Goal: Task Accomplishment & Management: Manage account settings

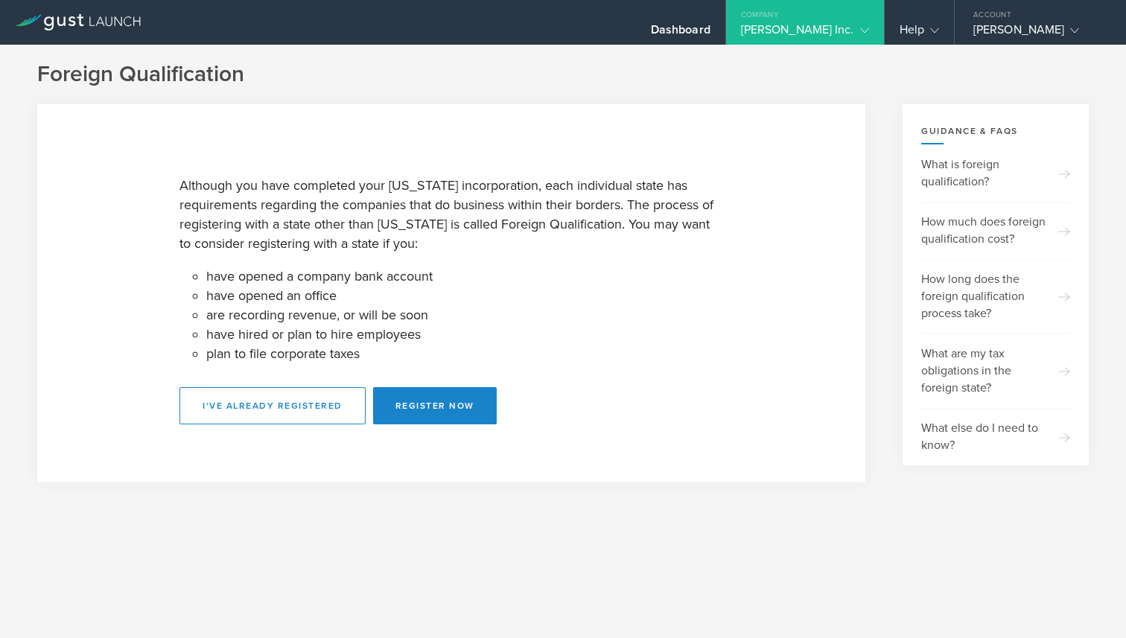
click at [852, 32] on div "[PERSON_NAME] Inc." at bounding box center [805, 33] width 128 height 22
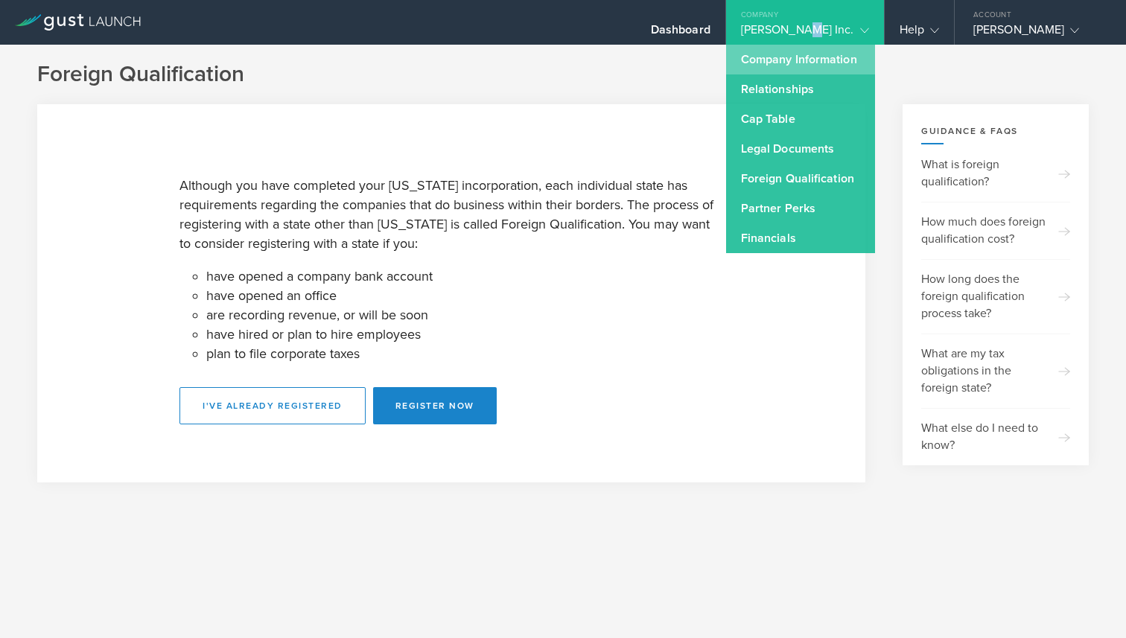
click at [853, 64] on link "Company Information" at bounding box center [800, 60] width 149 height 30
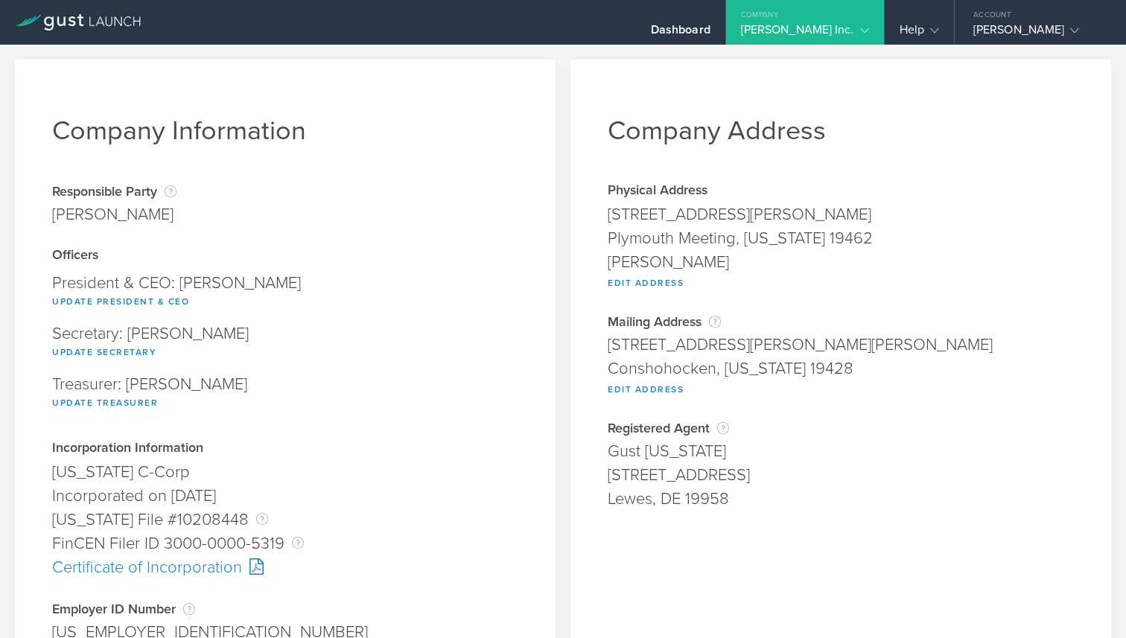
click at [829, 19] on div "Company" at bounding box center [805, 11] width 158 height 22
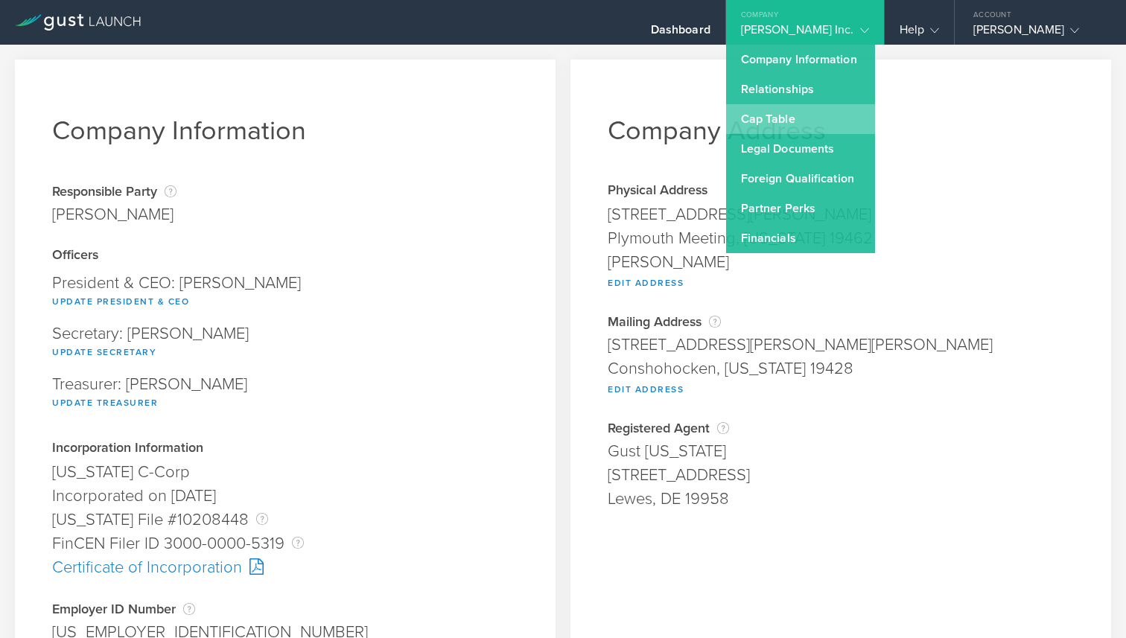
click at [845, 126] on link "Cap Table" at bounding box center [800, 119] width 149 height 30
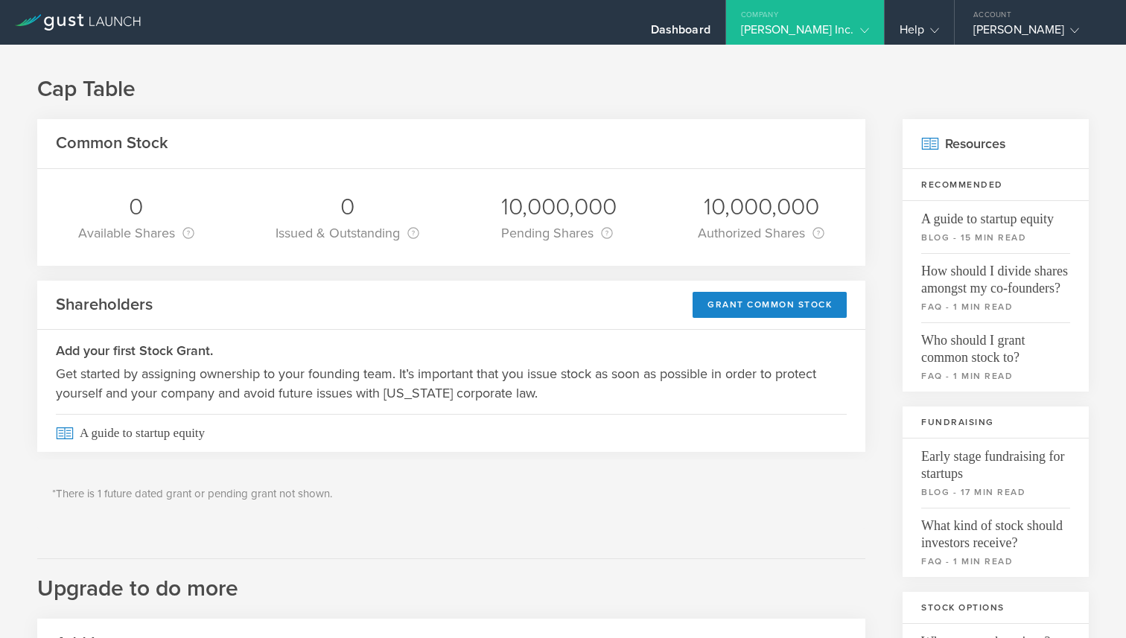
drag, startPoint x: 842, startPoint y: 10, endPoint x: 854, endPoint y: 34, distance: 25.7
click at [842, 10] on div "Company" at bounding box center [805, 11] width 158 height 22
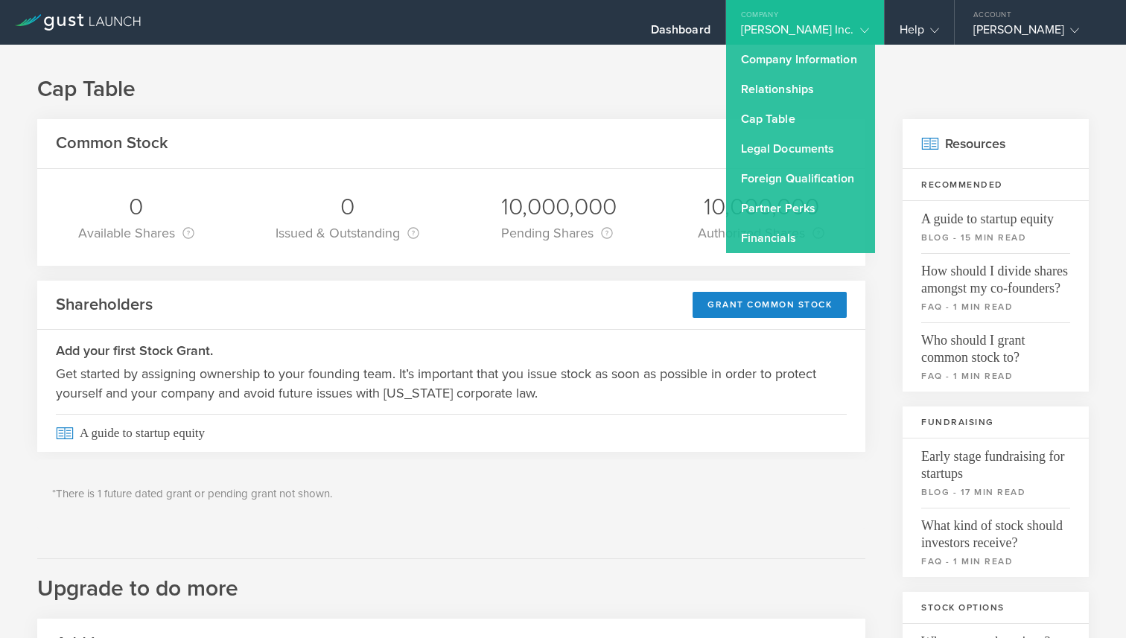
click at [477, 268] on div "Common Stock 0 Available Shares This is the number of shares that the company h…" at bounding box center [451, 585] width 828 height 932
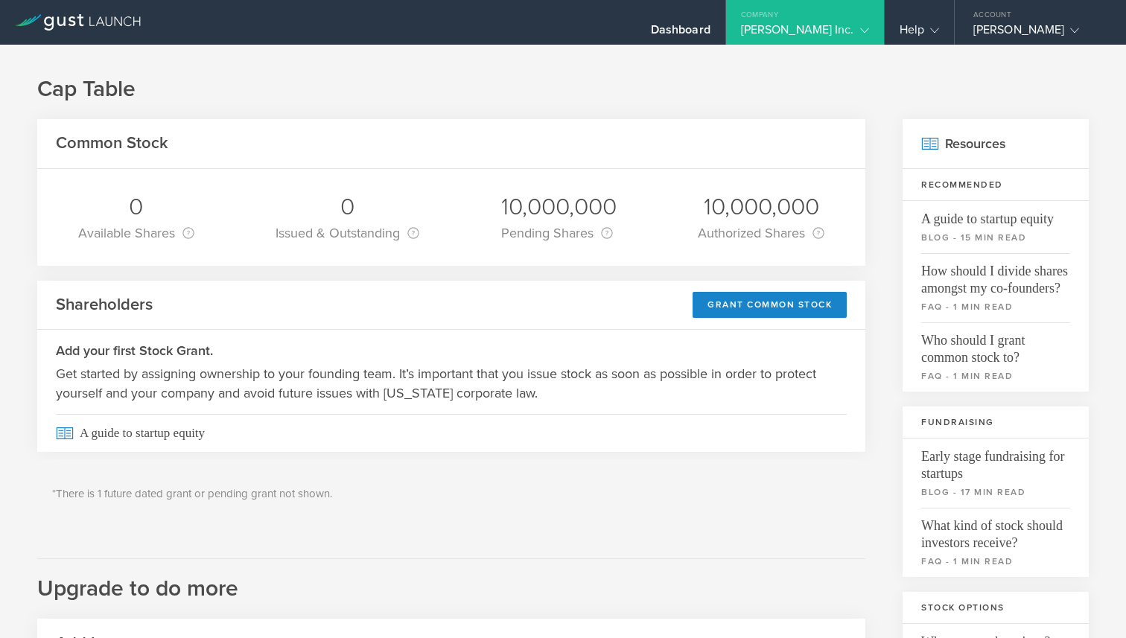
click at [752, 206] on div "10,000,000" at bounding box center [761, 206] width 127 height 31
drag, startPoint x: 482, startPoint y: 215, endPoint x: 463, endPoint y: 232, distance: 25.3
click at [482, 215] on div "0 Available Shares This is the number of shares that the company has available …" at bounding box center [451, 217] width 828 height 97
click at [833, 20] on div "Company" at bounding box center [805, 11] width 158 height 22
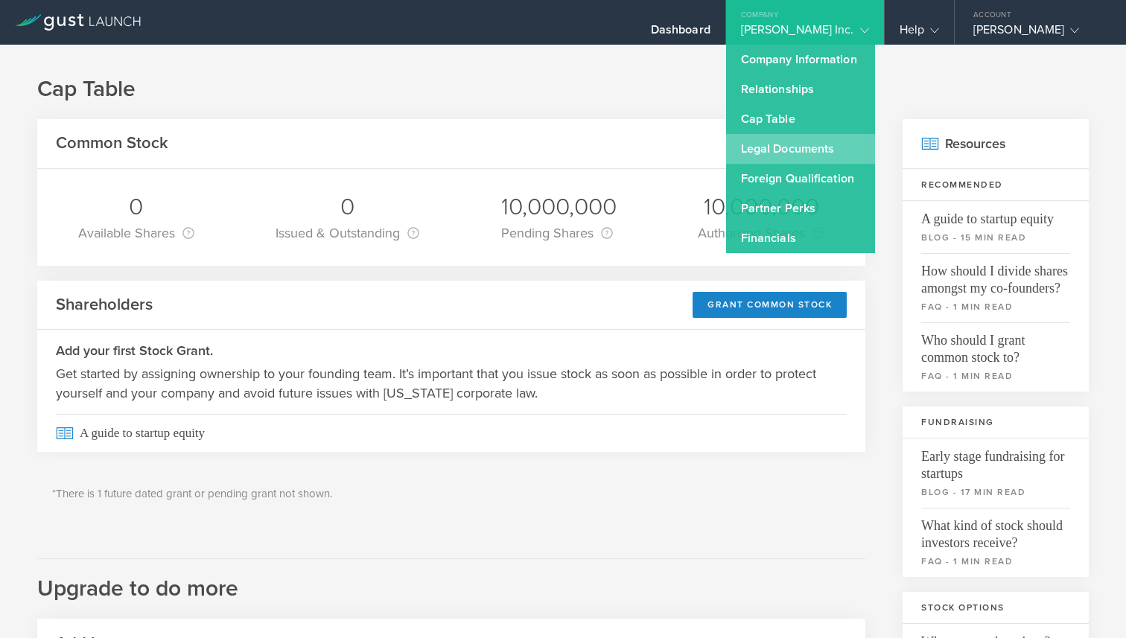
click at [875, 153] on link "Legal Documents" at bounding box center [800, 149] width 149 height 30
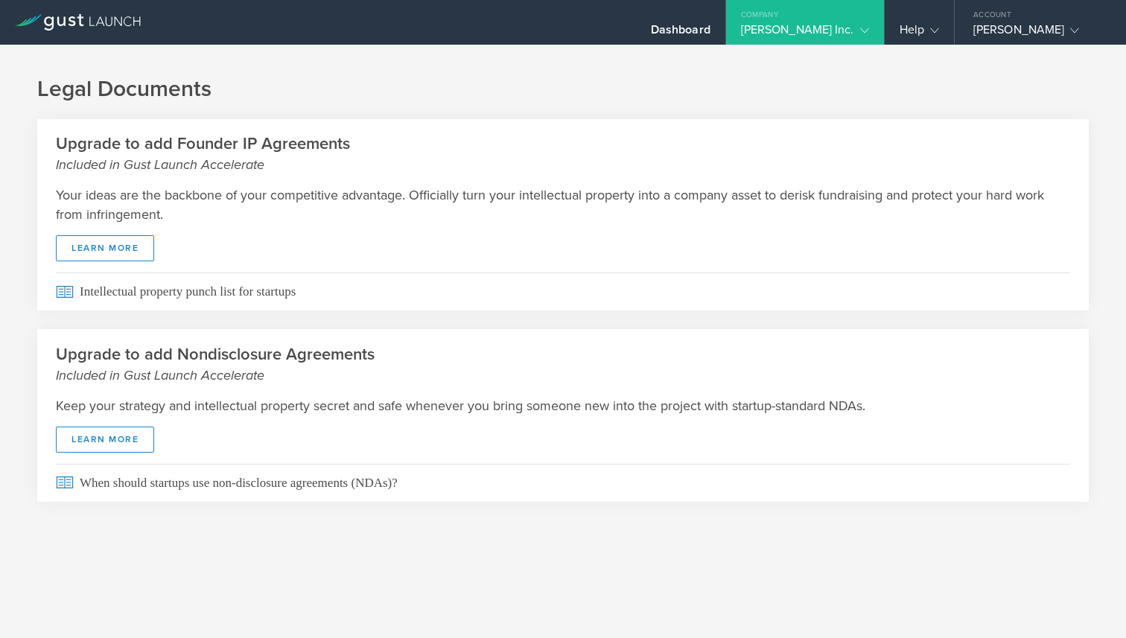
drag, startPoint x: 831, startPoint y: 25, endPoint x: 842, endPoint y: 46, distance: 24.3
click at [831, 25] on div "[PERSON_NAME] Inc." at bounding box center [805, 33] width 128 height 22
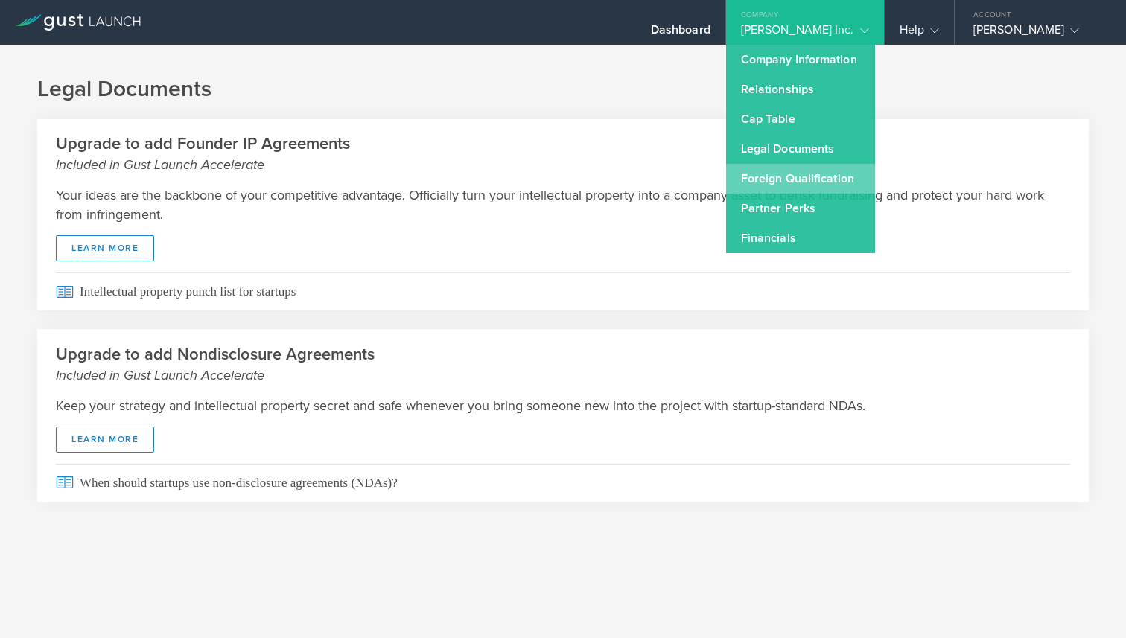
click at [875, 180] on link "Foreign Qualification" at bounding box center [800, 179] width 149 height 30
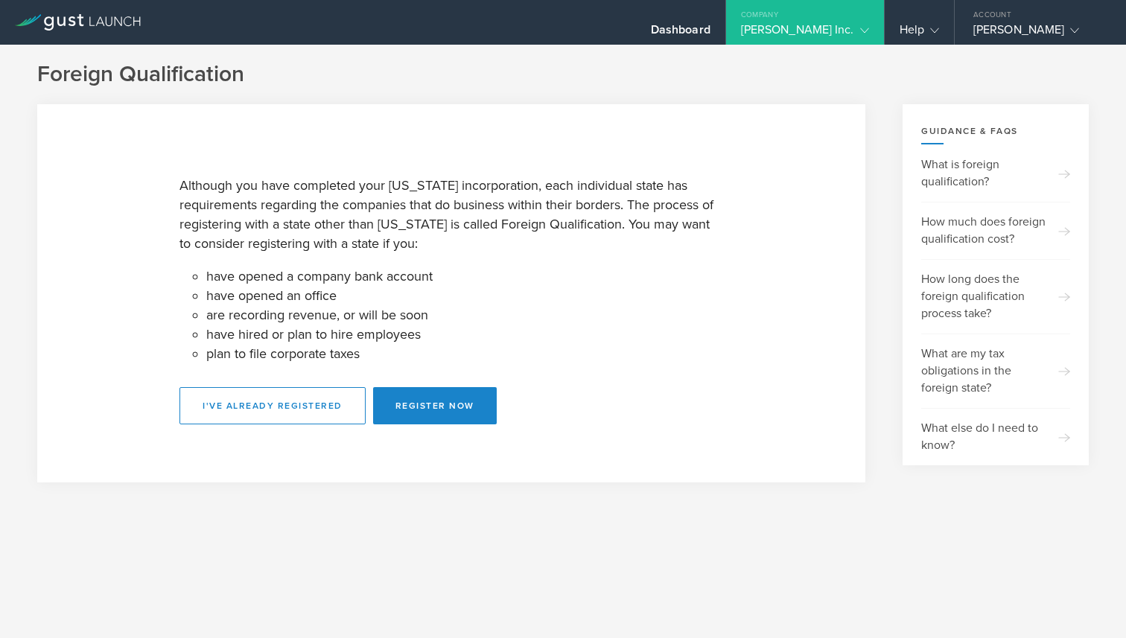
click at [855, 25] on gust-icon at bounding box center [861, 29] width 15 height 15
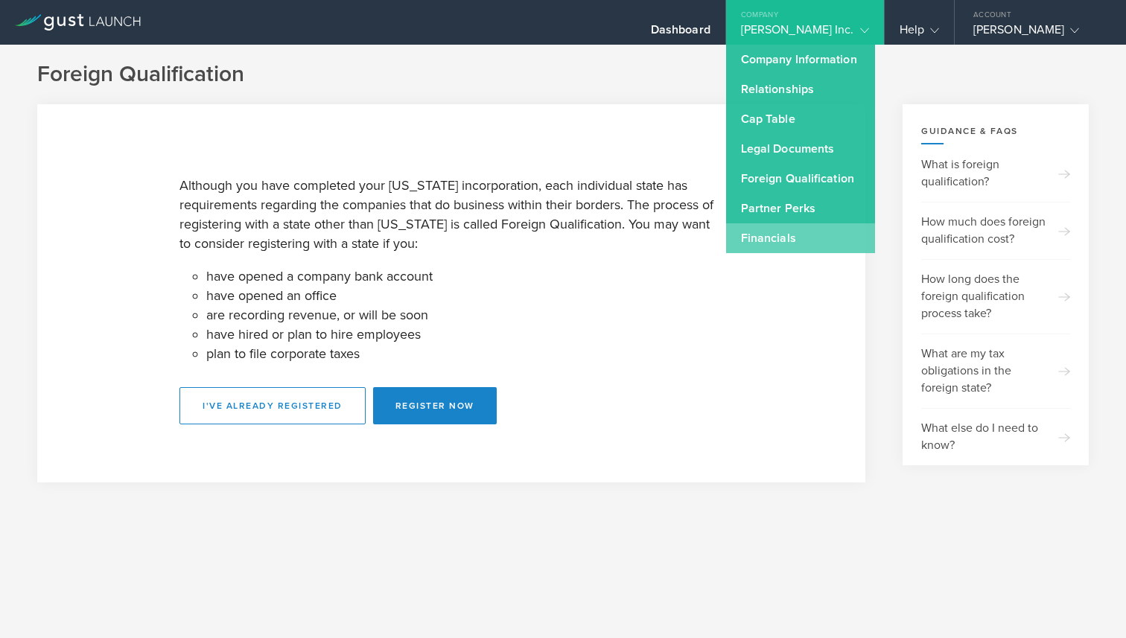
click at [840, 234] on link "Financials" at bounding box center [800, 238] width 149 height 30
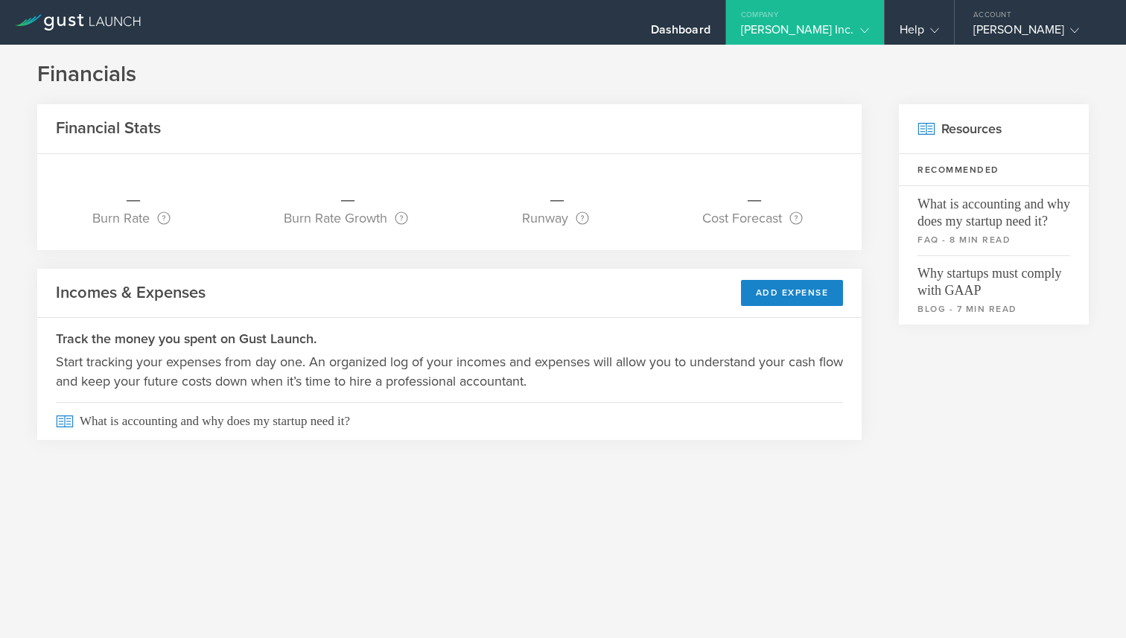
click at [835, 21] on div "Company" at bounding box center [805, 11] width 158 height 22
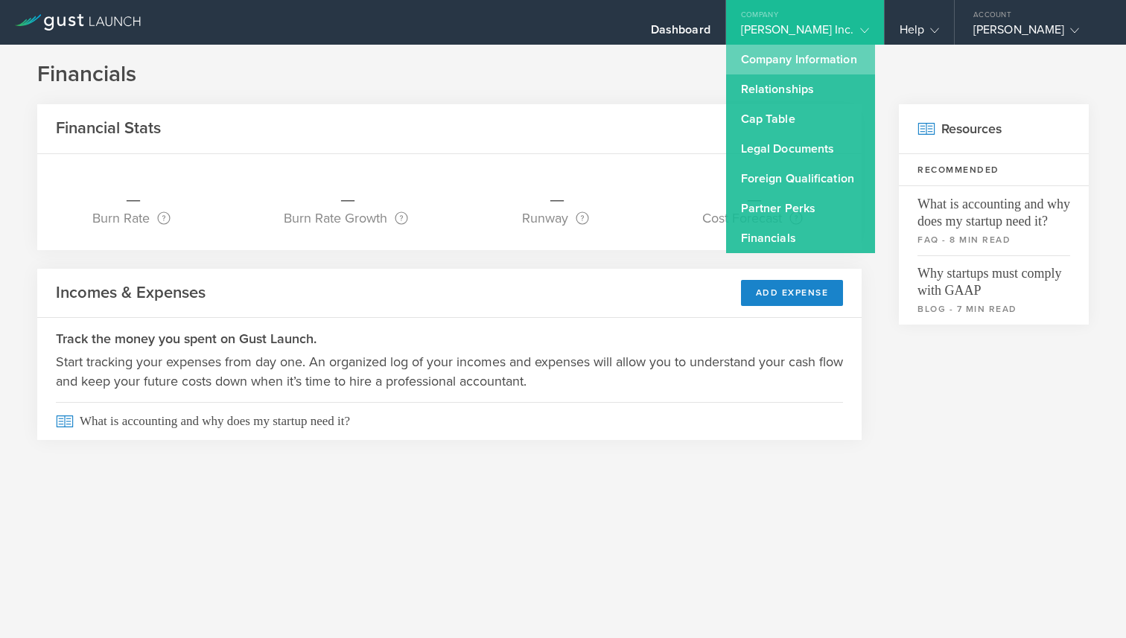
click at [832, 57] on link "Company Information" at bounding box center [800, 60] width 149 height 30
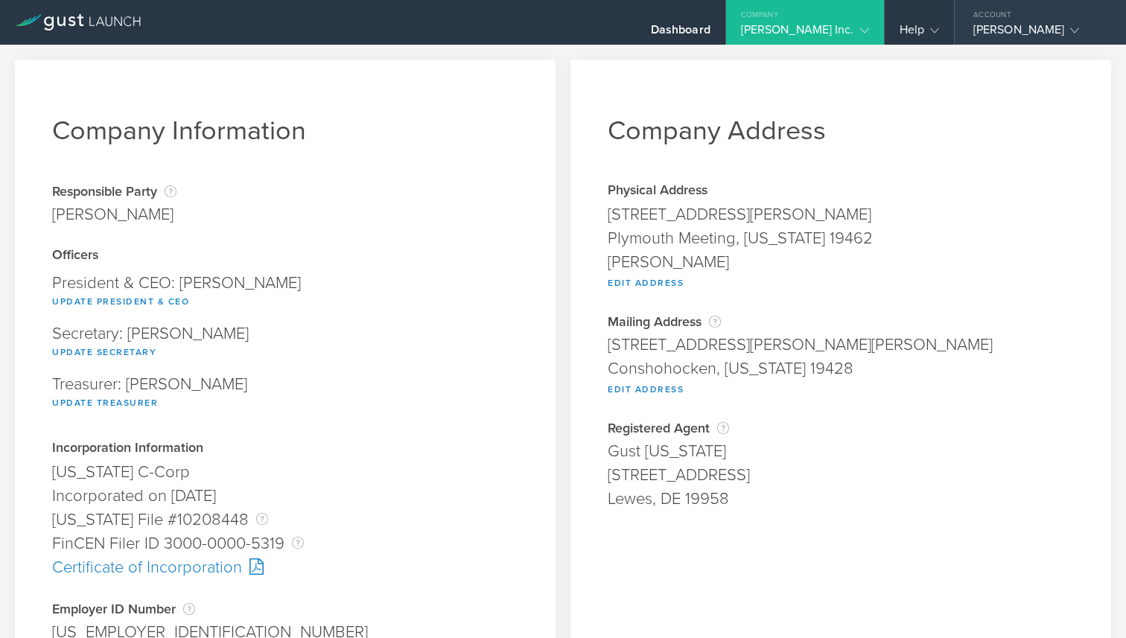
click at [1032, 23] on div "[PERSON_NAME]" at bounding box center [1037, 33] width 127 height 22
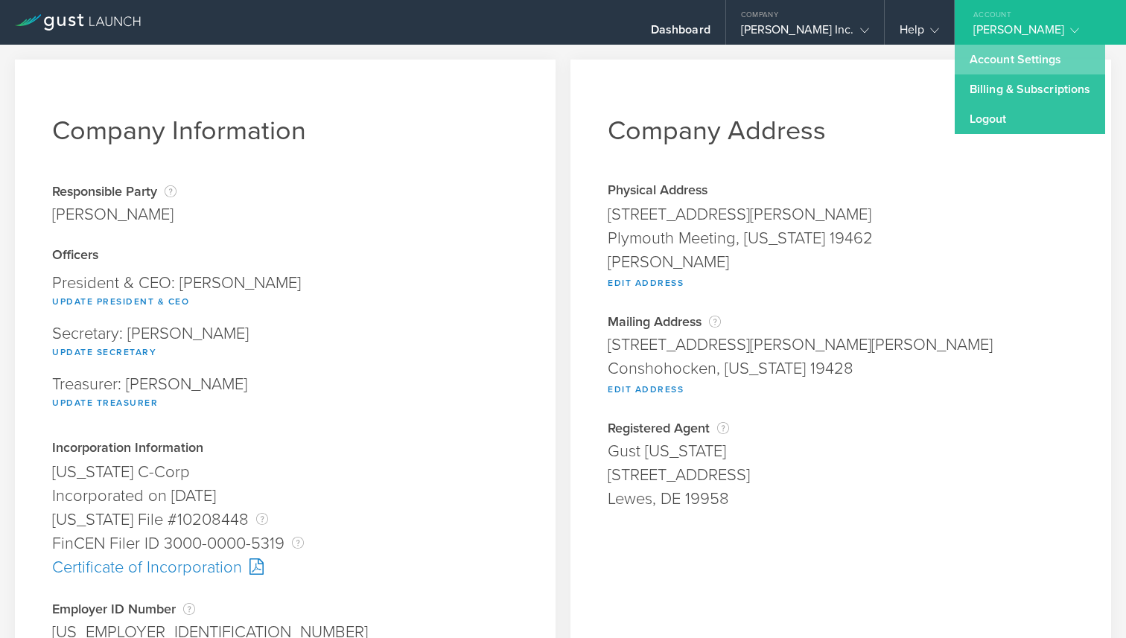
click at [1032, 54] on link "Account Settings" at bounding box center [1030, 60] width 150 height 30
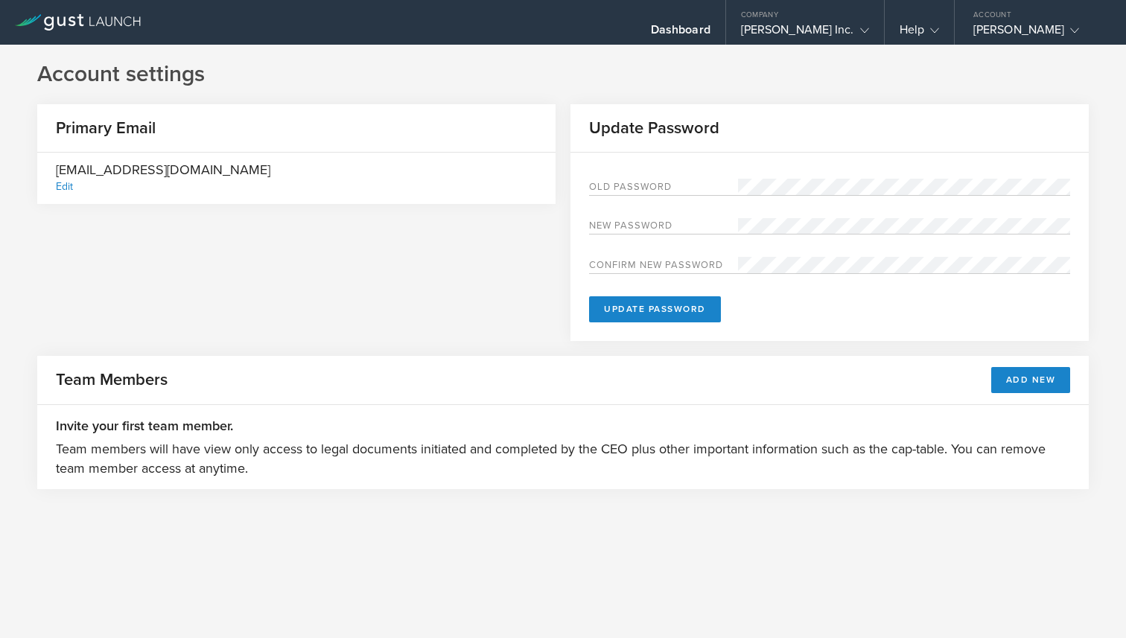
click at [60, 182] on div "Edit" at bounding box center [64, 186] width 17 height 13
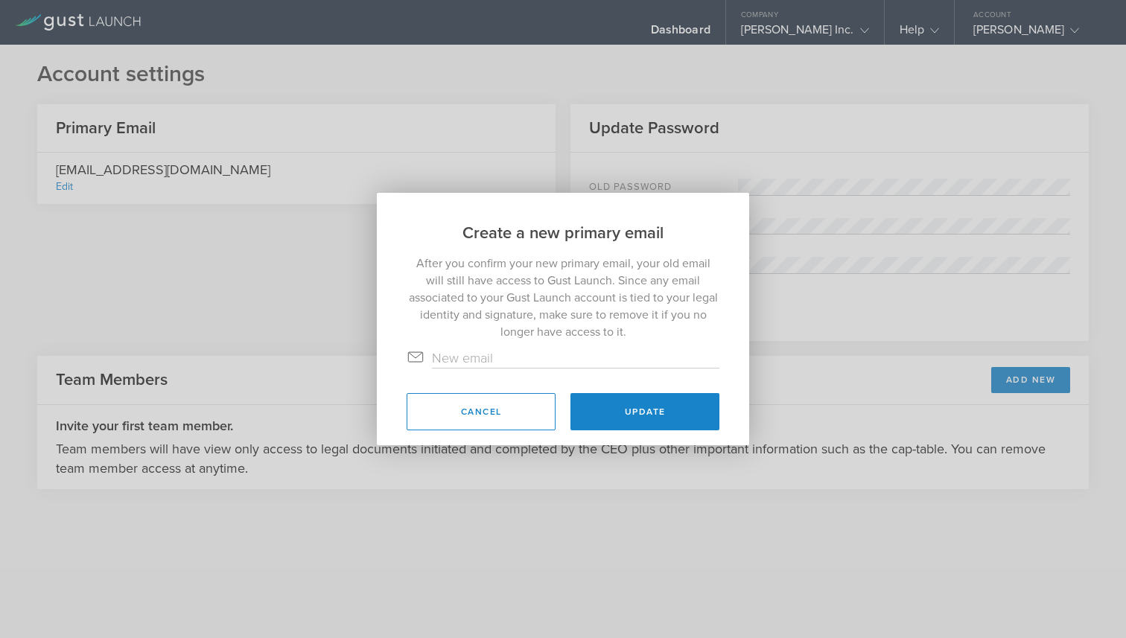
click at [507, 418] on button "Cancel" at bounding box center [481, 411] width 149 height 37
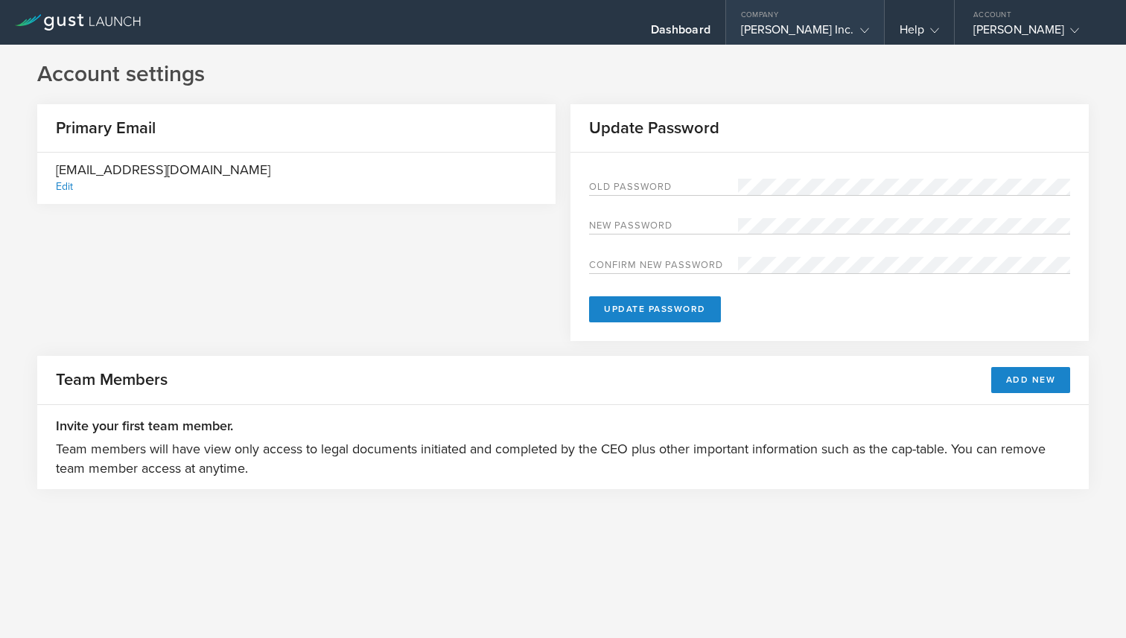
click at [819, 23] on div "[PERSON_NAME] Inc." at bounding box center [805, 33] width 128 height 22
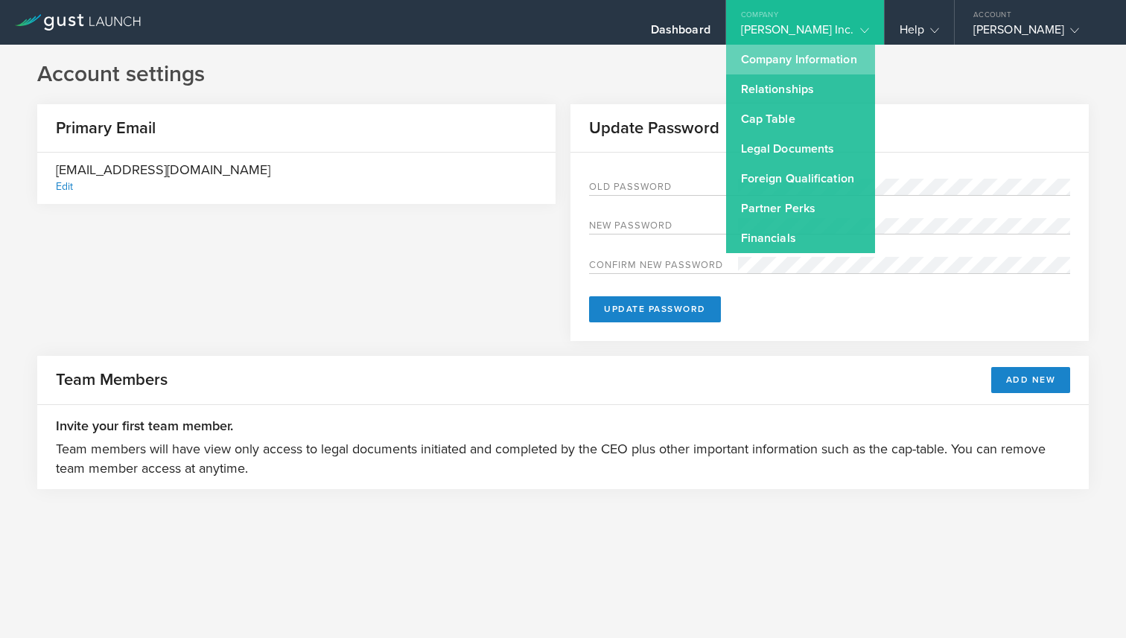
click at [841, 60] on link "Company Information" at bounding box center [800, 60] width 149 height 30
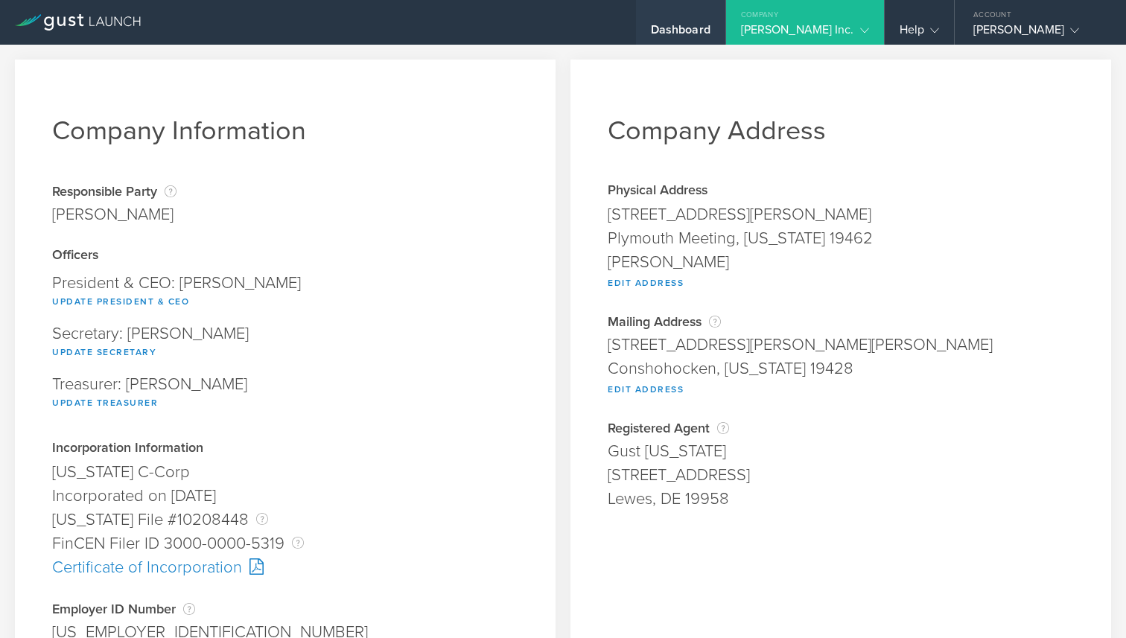
click at [711, 28] on div "Dashboard" at bounding box center [681, 33] width 60 height 22
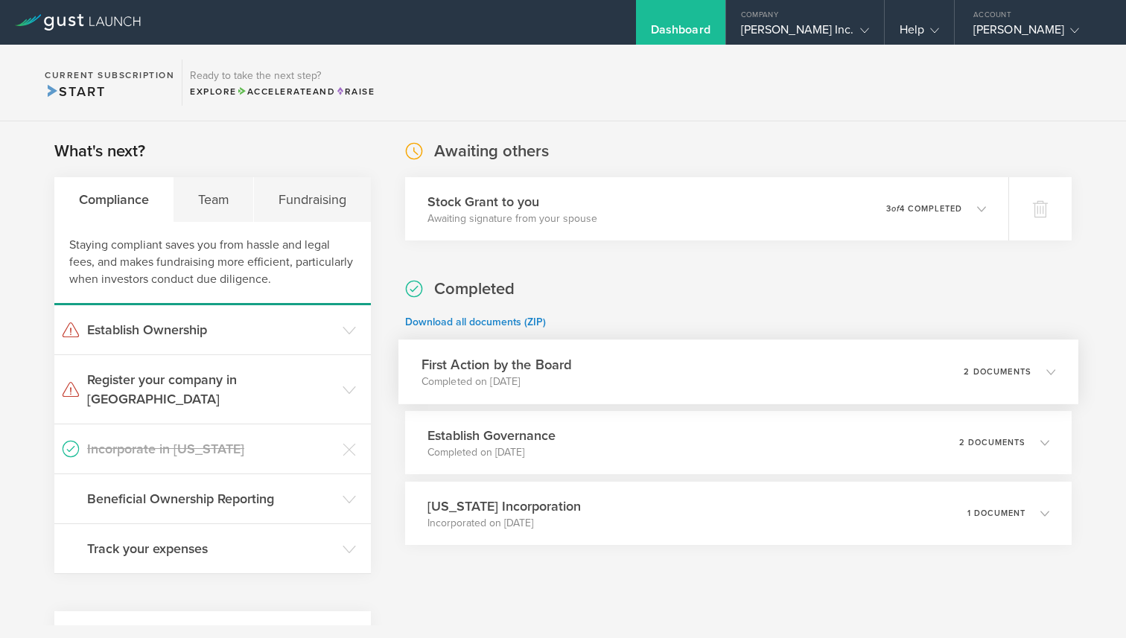
click at [653, 375] on div "First Action by the Board Completed on [DATE] 2 documents" at bounding box center [739, 372] width 680 height 65
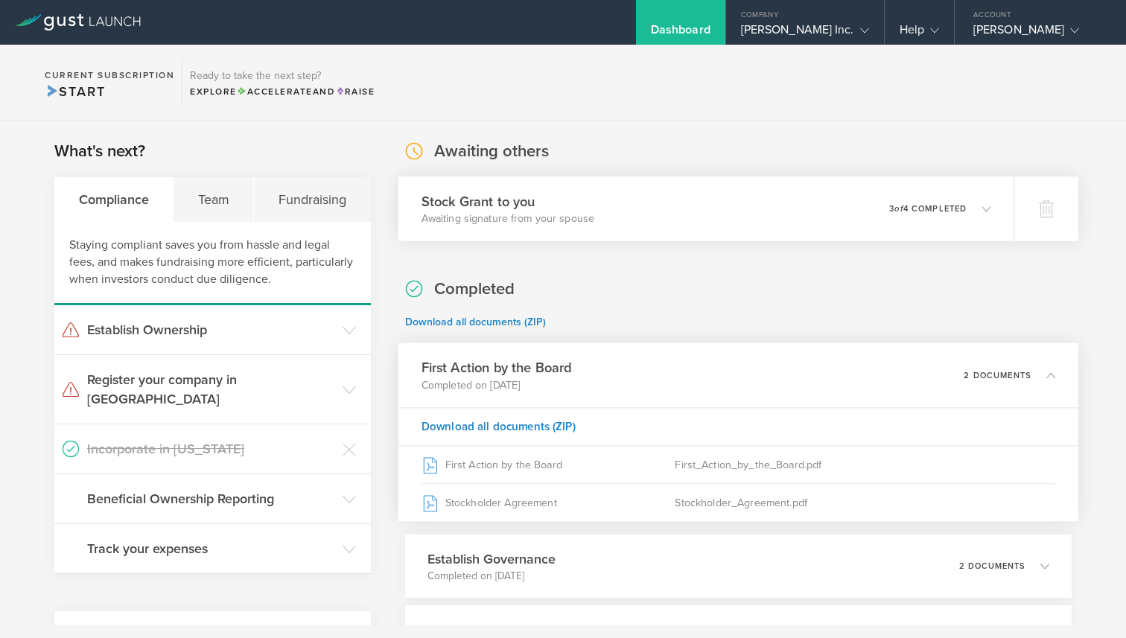
click at [688, 222] on div "Stock Grant to you Awaiting signature from your spouse 0 undeliverable 3 of 4 c…" at bounding box center [707, 209] width 616 height 65
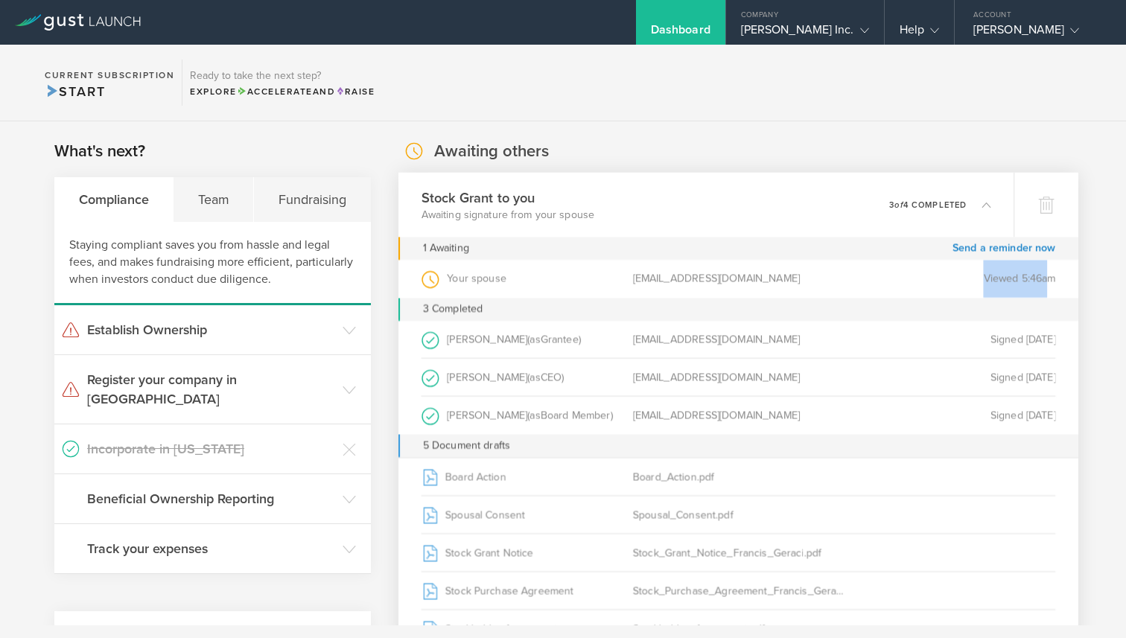
drag, startPoint x: 995, startPoint y: 280, endPoint x: 953, endPoint y: 291, distance: 43.9
click at [966, 279] on div "Viewed 5:46am" at bounding box center [950, 279] width 212 height 38
click at [949, 293] on div "Viewed 5:46am" at bounding box center [950, 279] width 212 height 38
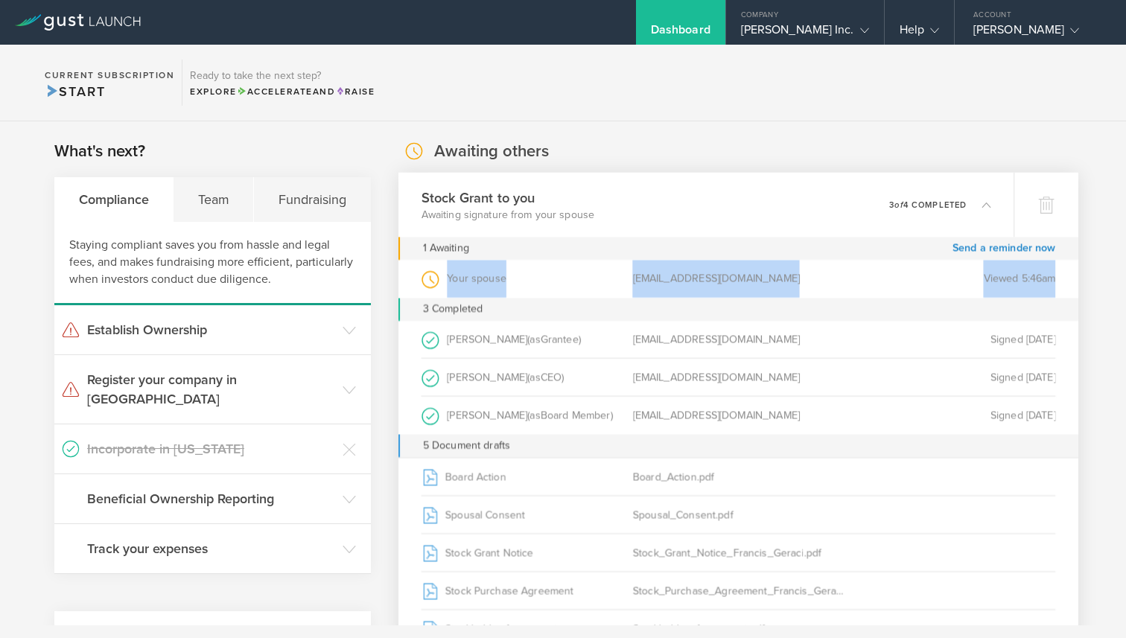
drag, startPoint x: 434, startPoint y: 273, endPoint x: 1091, endPoint y: 288, distance: 657.9
click at [1092, 288] on div "What's next? Compliance Team Fundraising Staying compliant saves you from hassl…" at bounding box center [563, 580] width 1126 height 919
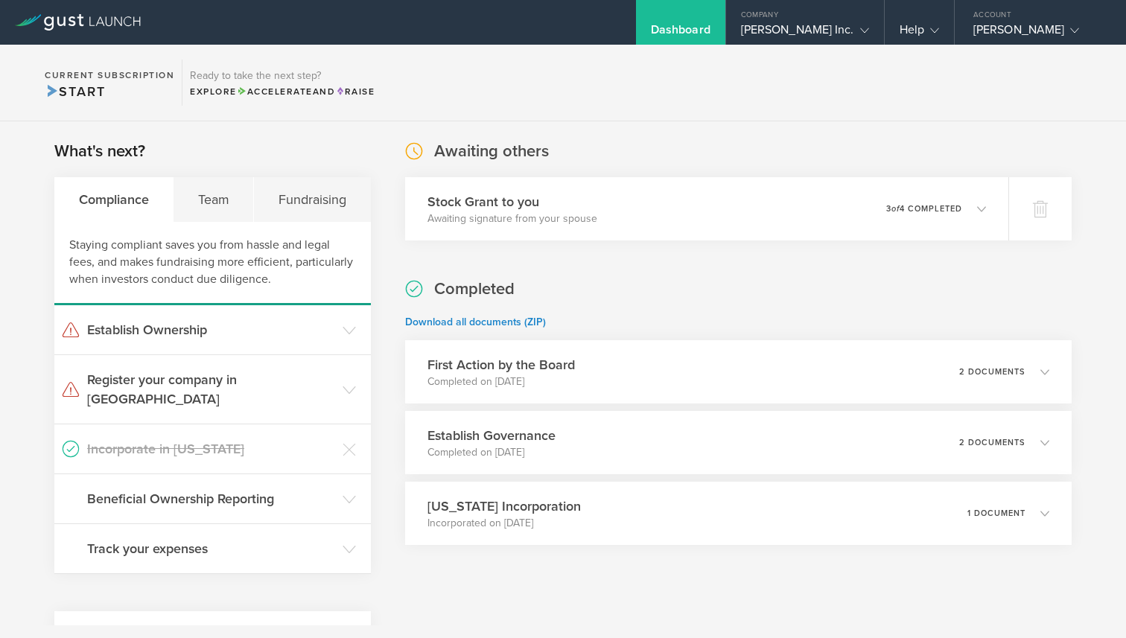
click at [696, 302] on div "Completed Download all documents (ZIP) First Action by the Board Completed on […" at bounding box center [738, 411] width 667 height 267
click at [919, 205] on p "3 of 4 completed" at bounding box center [927, 209] width 77 height 8
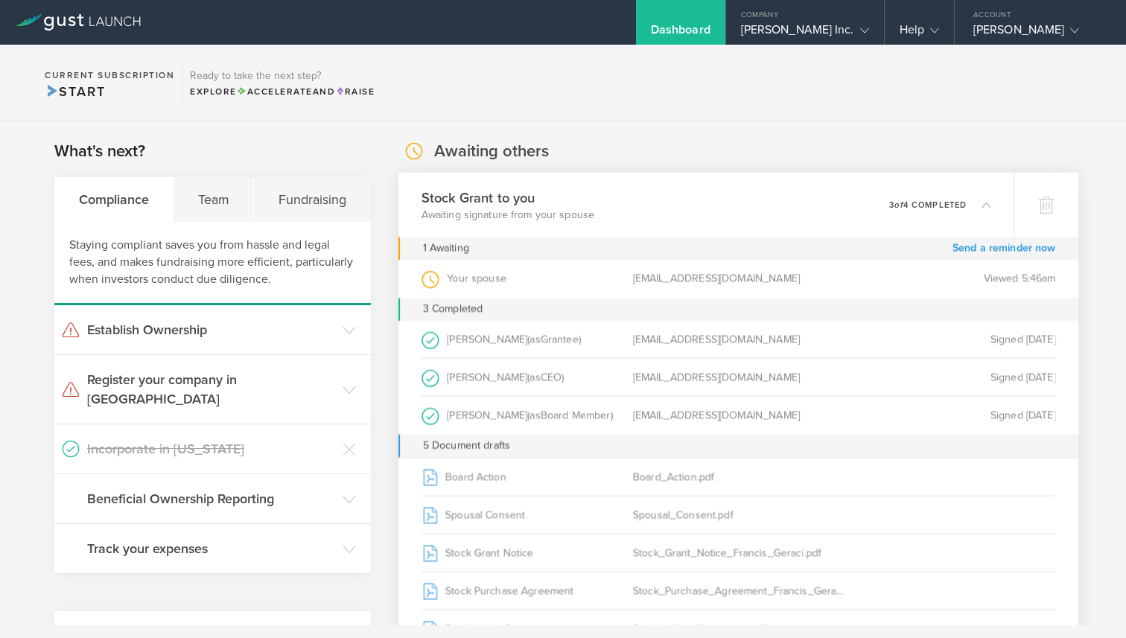
click at [1016, 246] on link "Send a reminder now" at bounding box center [1005, 248] width 104 height 23
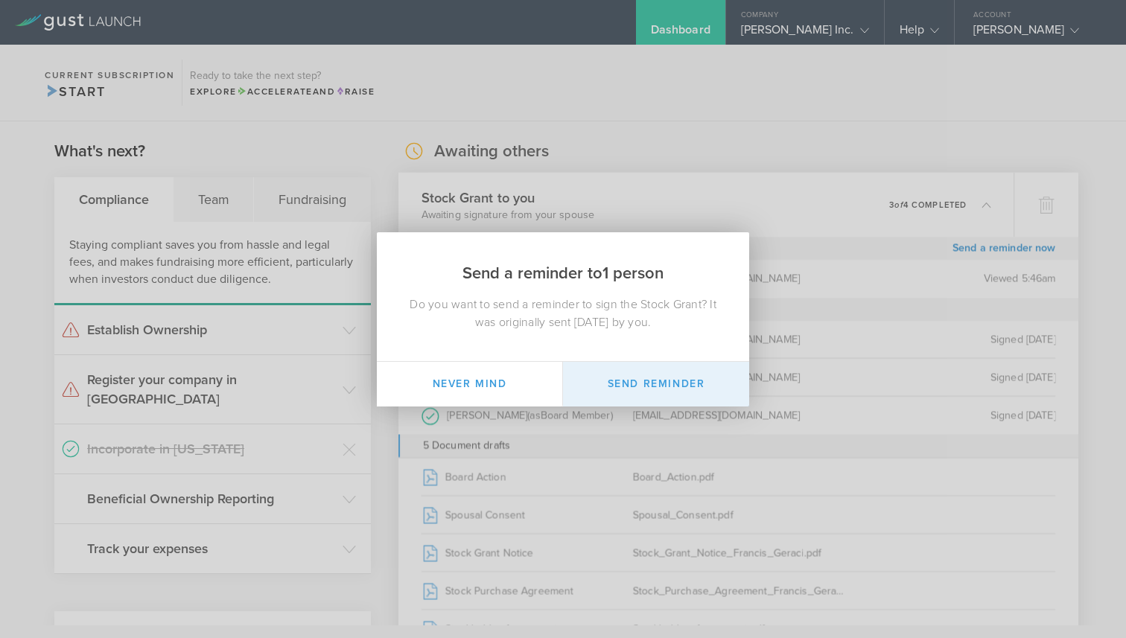
drag, startPoint x: 683, startPoint y: 387, endPoint x: 685, endPoint y: 377, distance: 10.5
click at [683, 387] on button "Send Reminder" at bounding box center [656, 384] width 186 height 45
